Goal: Information Seeking & Learning: Learn about a topic

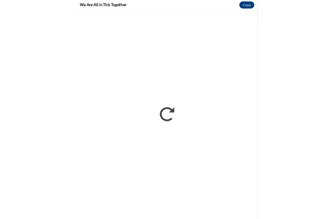
scroll to position [104, 0]
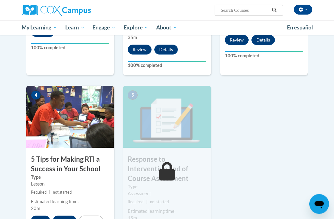
click at [39, 216] on button "Start" at bounding box center [40, 221] width 19 height 10
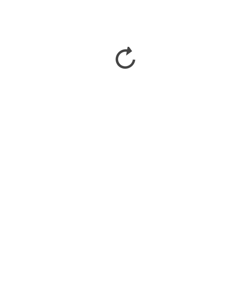
scroll to position [349, 0]
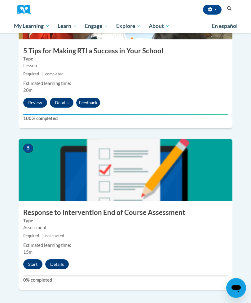
scroll to position [692, 0]
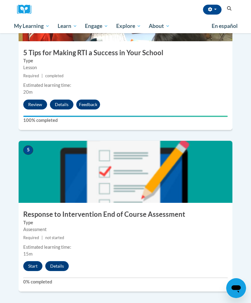
click at [34, 261] on button "Start" at bounding box center [32, 266] width 19 height 10
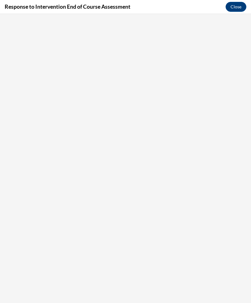
scroll to position [0, 0]
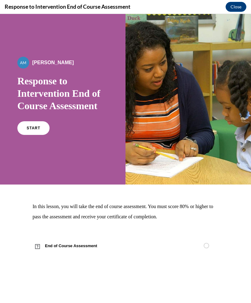
click at [47, 125] on link "START" at bounding box center [33, 128] width 32 height 14
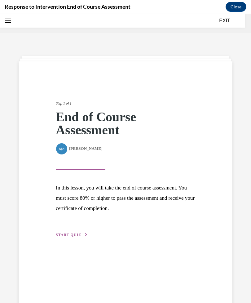
scroll to position [19, 0]
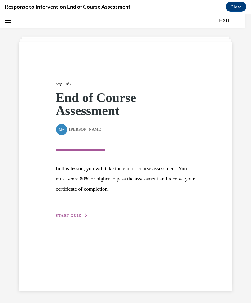
click at [71, 218] on button "START QUIZ" at bounding box center [72, 215] width 32 height 6
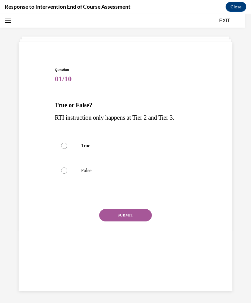
click at [86, 171] on p "False" at bounding box center [131, 170] width 100 height 6
click at [67, 171] on input "False" at bounding box center [64, 170] width 6 height 6
radio input "true"
click at [120, 221] on button "SUBMIT" at bounding box center [125, 215] width 53 height 12
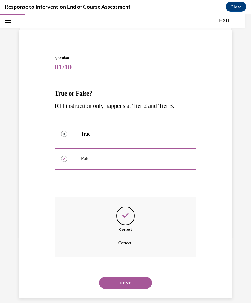
scroll to position [20, 0]
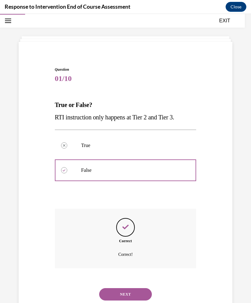
click at [118, 288] on button "NEXT" at bounding box center [125, 294] width 53 height 12
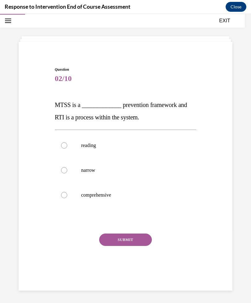
click at [93, 151] on label "reading" at bounding box center [126, 145] width 142 height 25
click at [67, 148] on input "reading" at bounding box center [64, 145] width 6 height 6
radio input "true"
click at [106, 199] on label "comprehensive" at bounding box center [126, 194] width 142 height 25
click at [67, 198] on input "comprehensive" at bounding box center [64, 195] width 6 height 6
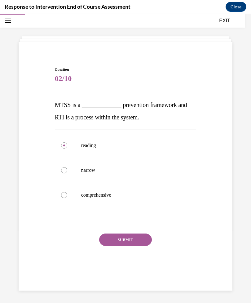
radio input "true"
click at [118, 242] on button "SUBMIT" at bounding box center [125, 239] width 53 height 12
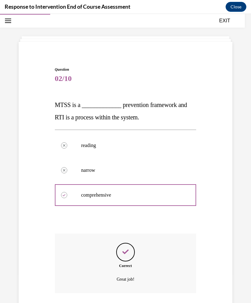
click at [137, 276] on p "Great job!" at bounding box center [125, 278] width 110 height 7
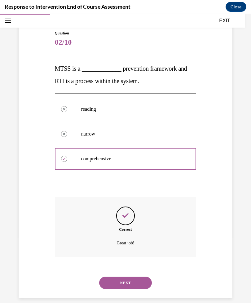
click at [116, 277] on button "NEXT" at bounding box center [125, 282] width 53 height 12
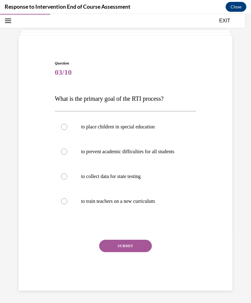
scroll to position [24, 0]
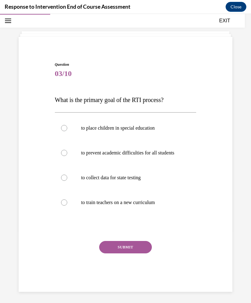
click at [152, 156] on p "to prevent academic difficulties for all students" at bounding box center [131, 153] width 100 height 6
click at [67, 156] on input "to prevent academic difficulties for all students" at bounding box center [64, 153] width 6 height 6
radio input "true"
click at [138, 181] on p "to collect data for state testing" at bounding box center [131, 177] width 100 height 6
click at [67, 181] on input "to collect data for state testing" at bounding box center [64, 177] width 6 height 6
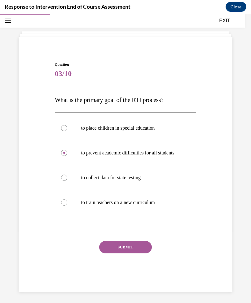
radio input "true"
click at [123, 253] on button "SUBMIT" at bounding box center [125, 247] width 53 height 12
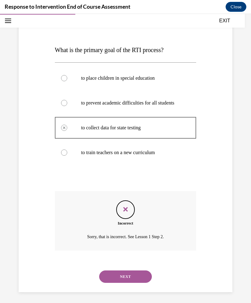
scroll to position [20, 0]
click at [140, 274] on button "NEXT" at bounding box center [125, 276] width 53 height 12
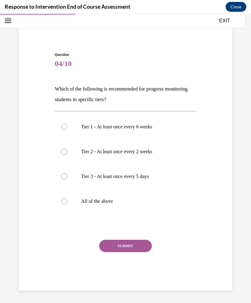
scroll to position [27, 0]
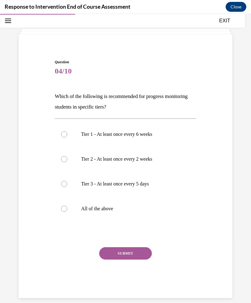
click at [100, 207] on p "All of the above" at bounding box center [131, 208] width 100 height 6
click at [67, 207] on input "All of the above" at bounding box center [64, 208] width 6 height 6
radio input "true"
click at [118, 256] on button "SUBMIT" at bounding box center [125, 253] width 53 height 12
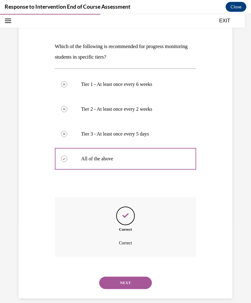
scroll to position [77, 0]
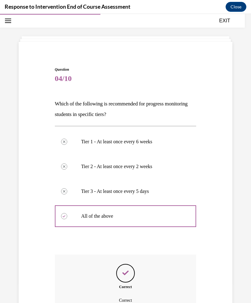
click at [129, 277] on icon "Feedback" at bounding box center [125, 272] width 9 height 9
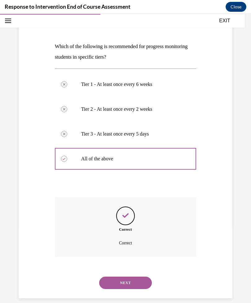
click at [115, 279] on button "NEXT" at bounding box center [125, 282] width 53 height 12
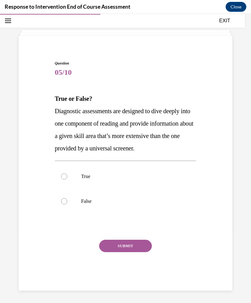
scroll to position [31, 0]
click at [83, 188] on label "True" at bounding box center [126, 176] width 142 height 25
click at [67, 179] on input "True" at bounding box center [64, 176] width 6 height 6
radio input "true"
click at [117, 252] on button "SUBMIT" at bounding box center [125, 245] width 53 height 12
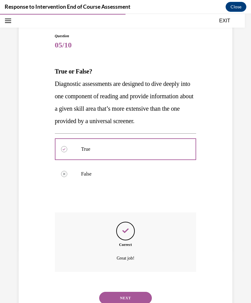
scroll to position [20, 0]
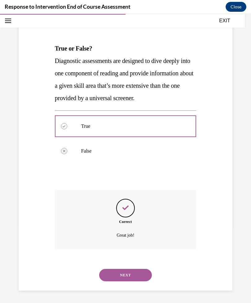
click at [121, 280] on button "NEXT" at bounding box center [125, 274] width 53 height 12
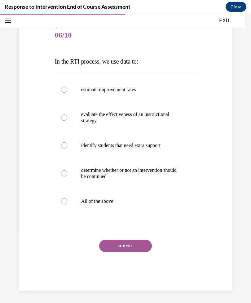
scroll to position [55, 0]
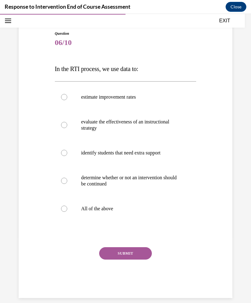
click at [109, 212] on label "All of the above" at bounding box center [126, 208] width 142 height 25
click at [67, 211] on input "All of the above" at bounding box center [64, 208] width 6 height 6
radio input "true"
click at [131, 255] on button "SUBMIT" at bounding box center [125, 253] width 53 height 12
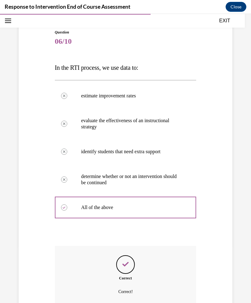
scroll to position [57, 0]
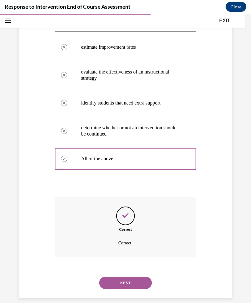
click at [142, 276] on button "NEXT" at bounding box center [125, 282] width 53 height 12
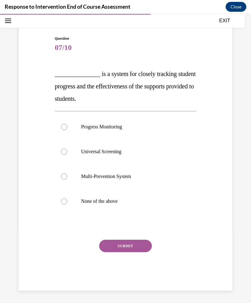
scroll to position [43, 0]
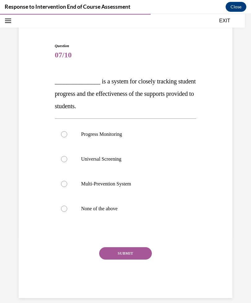
click at [114, 136] on p "Progress Monitoring" at bounding box center [131, 134] width 100 height 6
click at [67, 136] on input "Progress Monitoring" at bounding box center [64, 134] width 6 height 6
radio input "true"
click at [127, 257] on button "SUBMIT" at bounding box center [125, 253] width 53 height 12
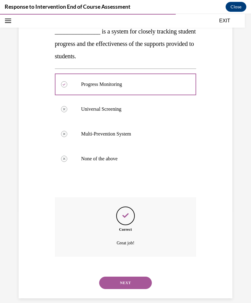
scroll to position [20, 0]
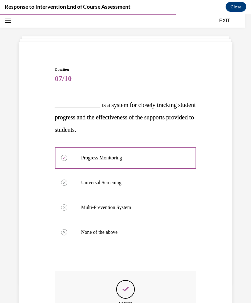
click at [125, 278] on div "Correct Great job!" at bounding box center [126, 299] width 142 height 59
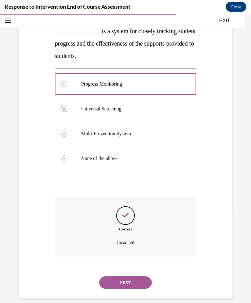
click at [129, 280] on button "NEXT" at bounding box center [125, 282] width 53 height 12
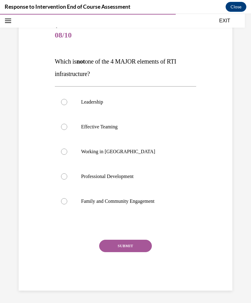
scroll to position [55, 0]
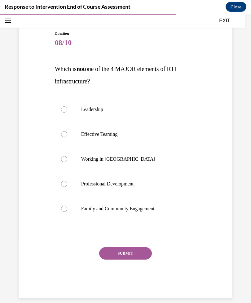
click at [111, 159] on p "Working in Silos" at bounding box center [131, 159] width 100 height 6
click at [67, 159] on input "Working in Silos" at bounding box center [64, 159] width 6 height 6
radio input "true"
click at [123, 255] on button "SUBMIT" at bounding box center [125, 253] width 53 height 12
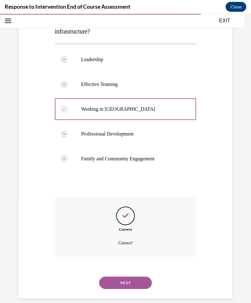
scroll to position [20, 0]
click at [142, 276] on button "NEXT" at bounding box center [125, 282] width 53 height 12
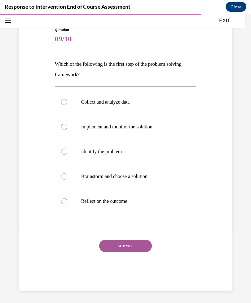
scroll to position [52, 0]
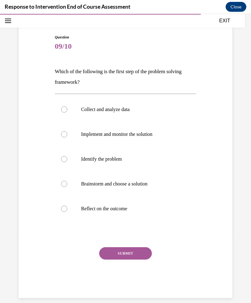
click at [129, 109] on p "Collect and analyze data" at bounding box center [131, 109] width 100 height 6
click at [67, 109] on input "Collect and analyze data" at bounding box center [64, 109] width 6 height 6
radio input "true"
click at [138, 255] on button "SUBMIT" at bounding box center [125, 253] width 53 height 12
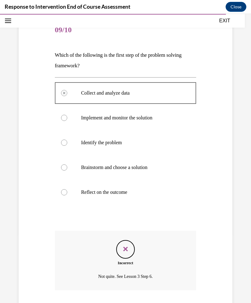
scroll to position [102, 0]
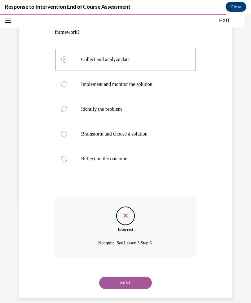
click at [137, 276] on div "Question 09/10 Which of the following is the first step of the problem solving …" at bounding box center [126, 141] width 142 height 313
click at [137, 277] on button "NEXT" at bounding box center [125, 282] width 53 height 12
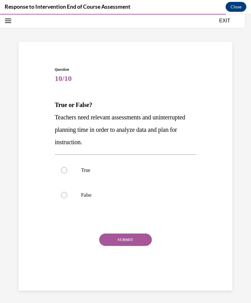
click at [89, 174] on label "True" at bounding box center [126, 170] width 142 height 25
click at [67, 173] on input "True" at bounding box center [64, 170] width 6 height 6
radio input "true"
click at [132, 241] on button "SUBMIT" at bounding box center [125, 239] width 53 height 12
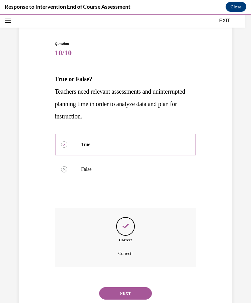
scroll to position [56, 0]
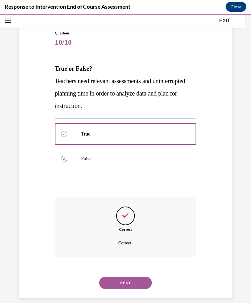
click at [135, 280] on button "NEXT" at bounding box center [125, 282] width 53 height 12
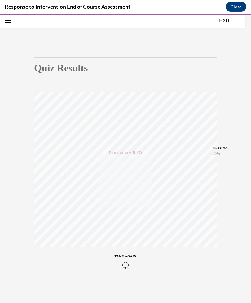
scroll to position [29, 0]
click at [221, 20] on button "EXIT" at bounding box center [224, 20] width 37 height 7
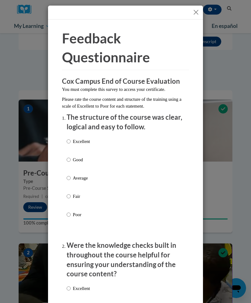
scroll to position [105, 0]
click at [195, 12] on button "Close" at bounding box center [196, 12] width 8 height 8
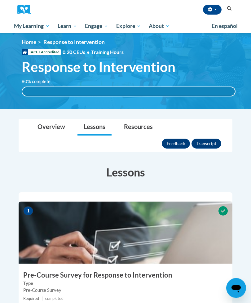
scroll to position [2, 0]
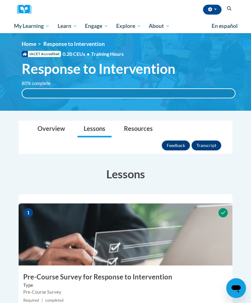
click at [210, 140] on button "Transcript" at bounding box center [206, 145] width 30 height 10
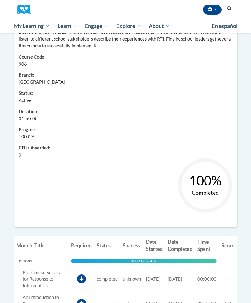
scroll to position [113, 0]
